Goal: Find specific page/section: Find specific page/section

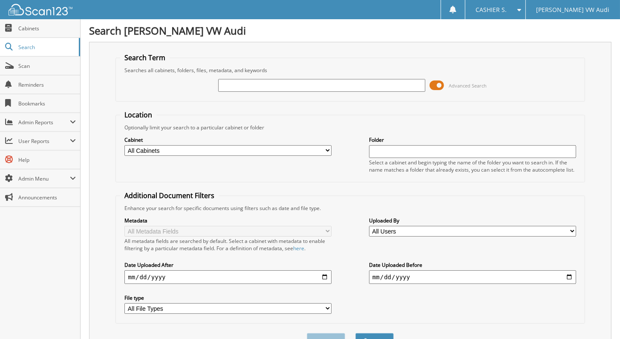
click at [327, 86] on input "text" at bounding box center [321, 85] width 207 height 13
type input "2356707T"
click at [434, 81] on span at bounding box center [437, 85] width 14 height 13
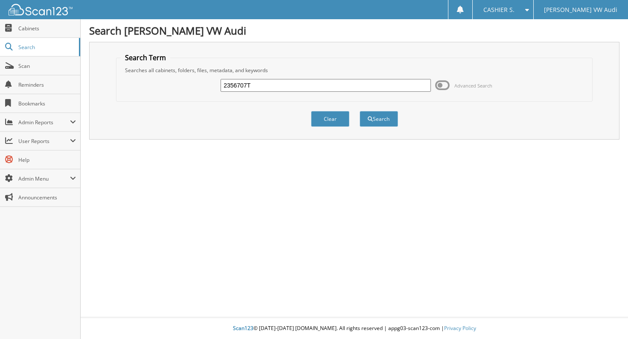
click at [400, 116] on div "Clear Search" at bounding box center [354, 118] width 476 height 35
click at [397, 116] on button "Search" at bounding box center [378, 119] width 38 height 16
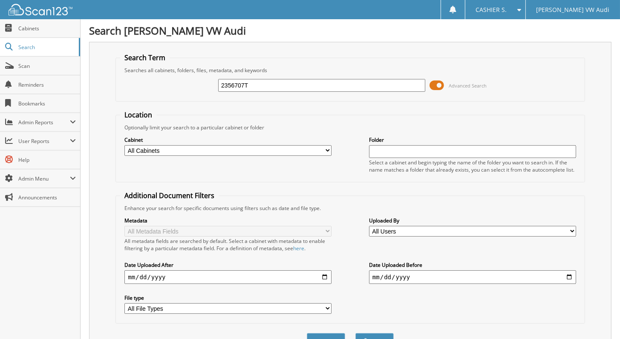
click at [436, 82] on span at bounding box center [437, 85] width 14 height 13
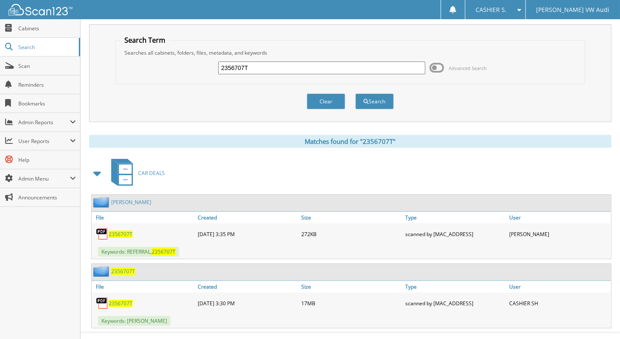
scroll to position [27, 0]
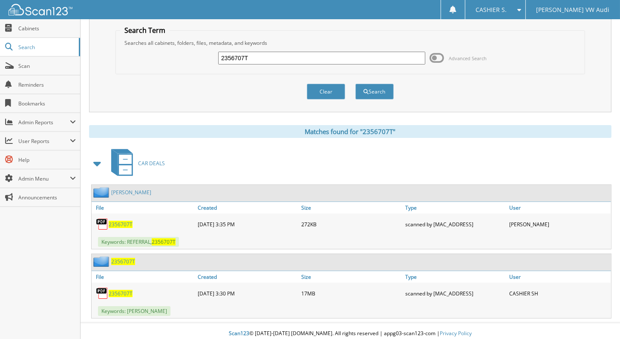
click at [127, 290] on span "2356707T" at bounding box center [121, 293] width 24 height 7
